Goal: Find specific page/section: Find specific page/section

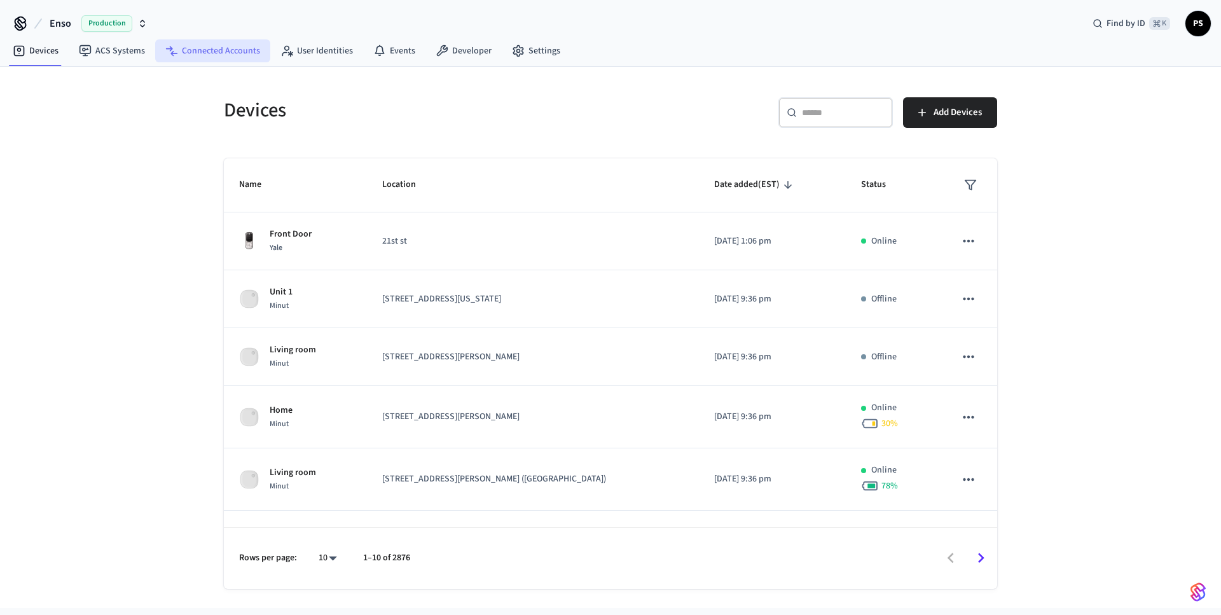
click at [238, 59] on link "Connected Accounts" at bounding box center [212, 50] width 115 height 23
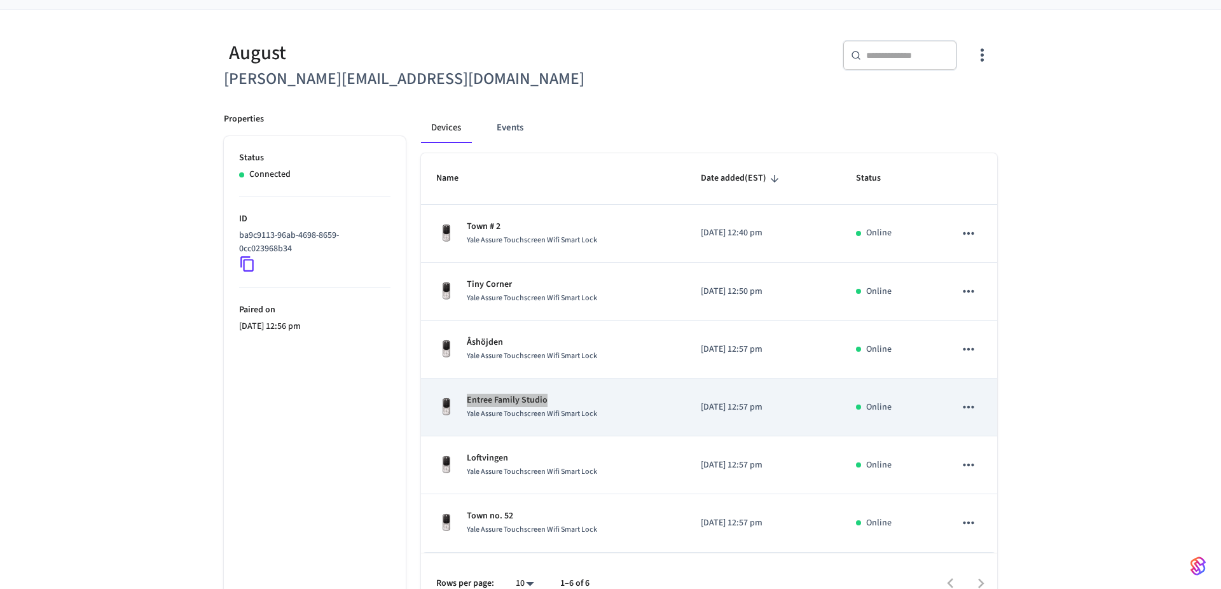
scroll to position [100, 0]
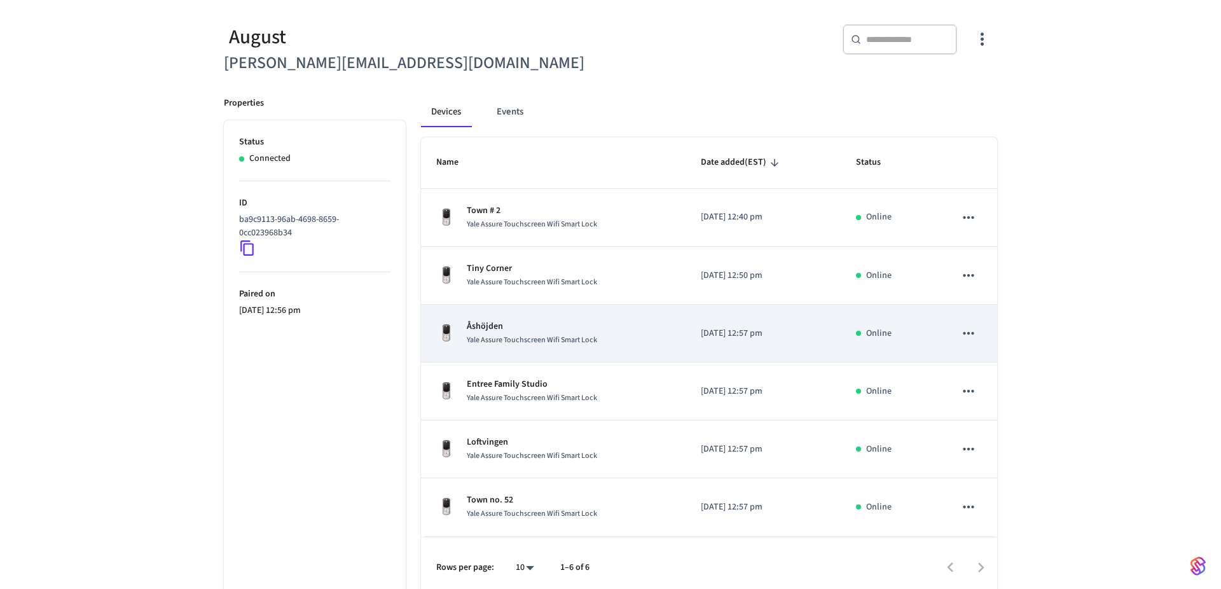
click at [597, 339] on span "Yale Assure Touchscreen Wifi Smart Lock" at bounding box center [532, 340] width 130 height 11
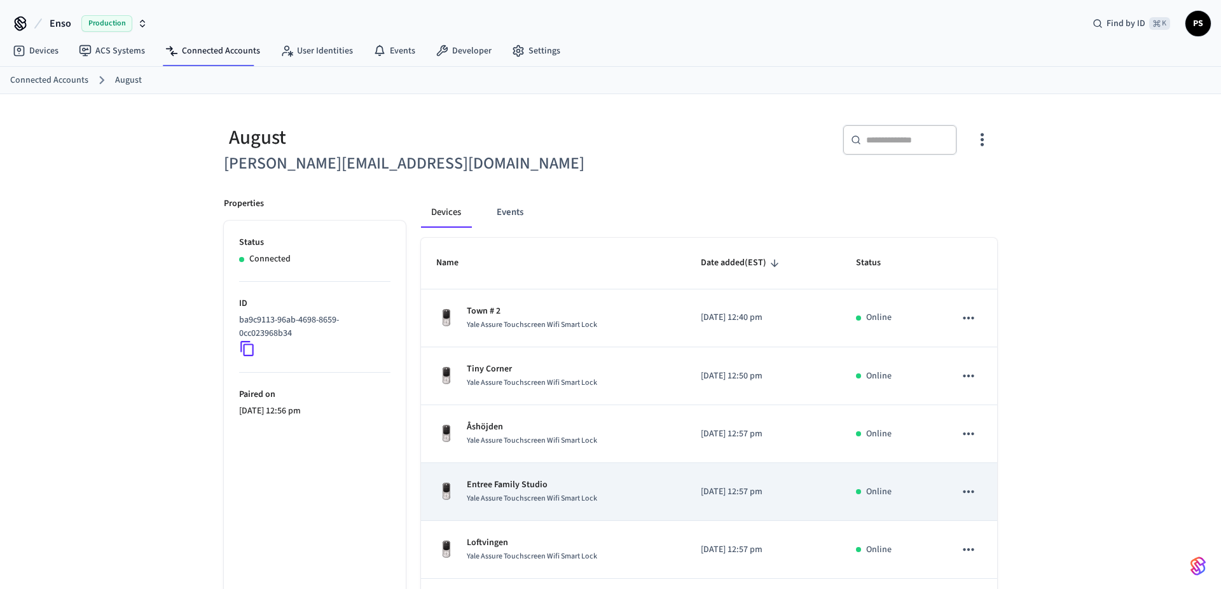
click at [538, 483] on p "Entree Family Studio" at bounding box center [532, 484] width 130 height 13
